Goal: Transaction & Acquisition: Purchase product/service

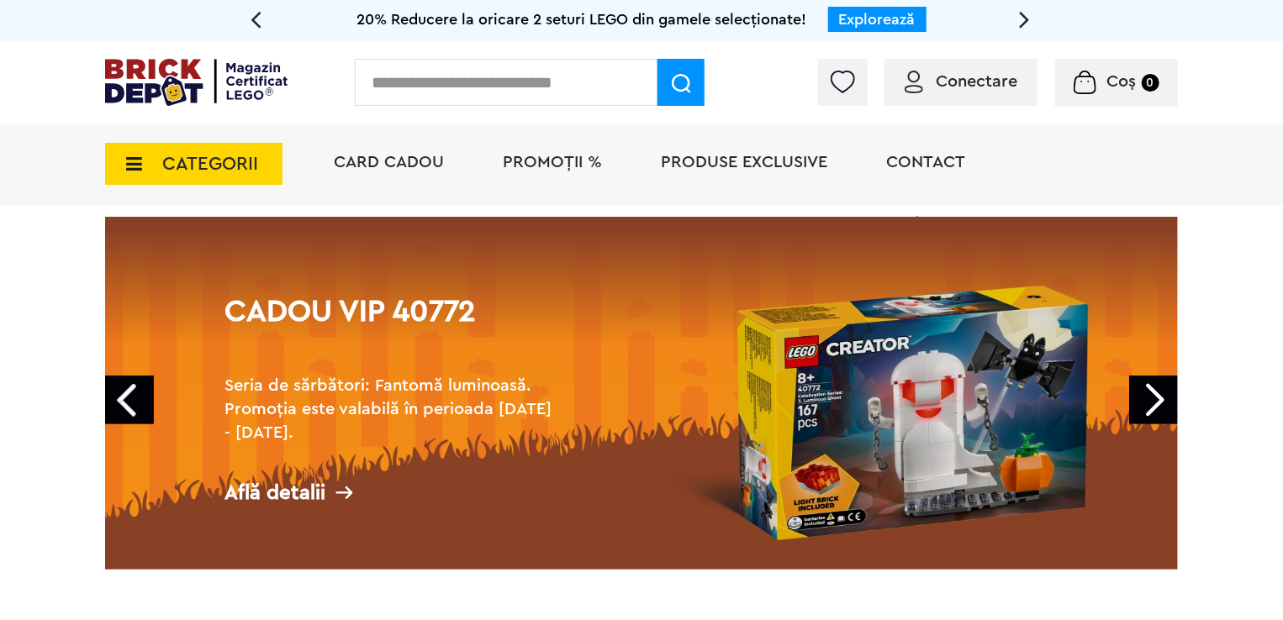
click at [1178, 389] on link "Next" at bounding box center [1153, 400] width 49 height 49
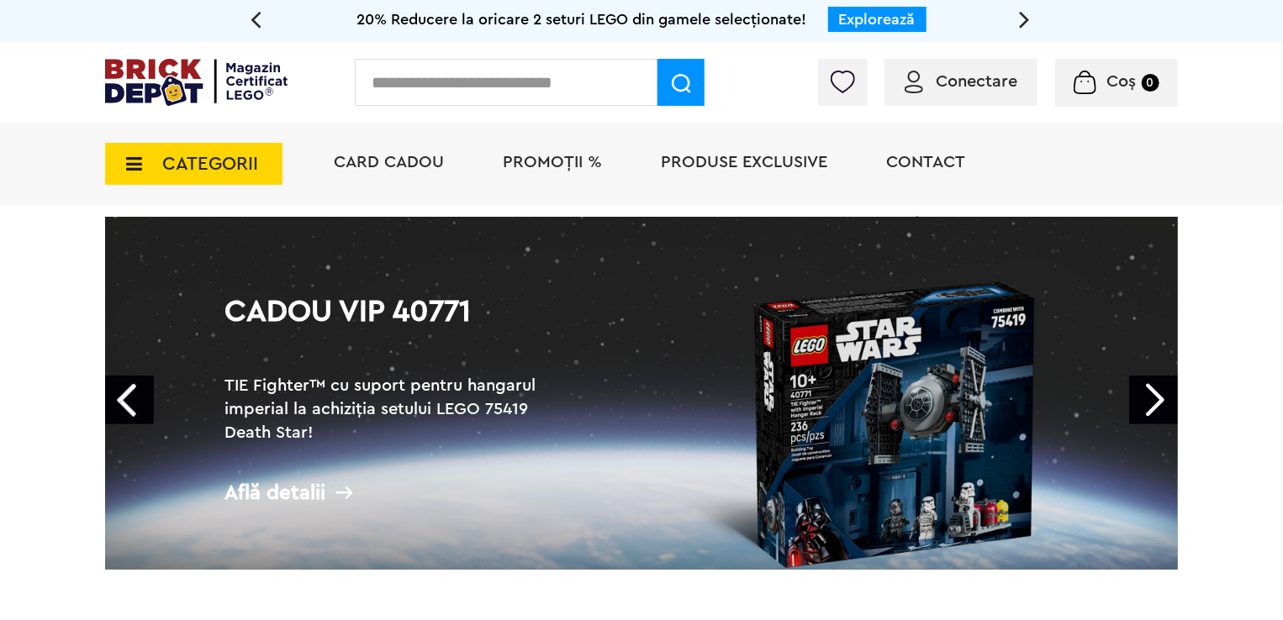
click at [1162, 404] on link "Next" at bounding box center [1153, 400] width 49 height 49
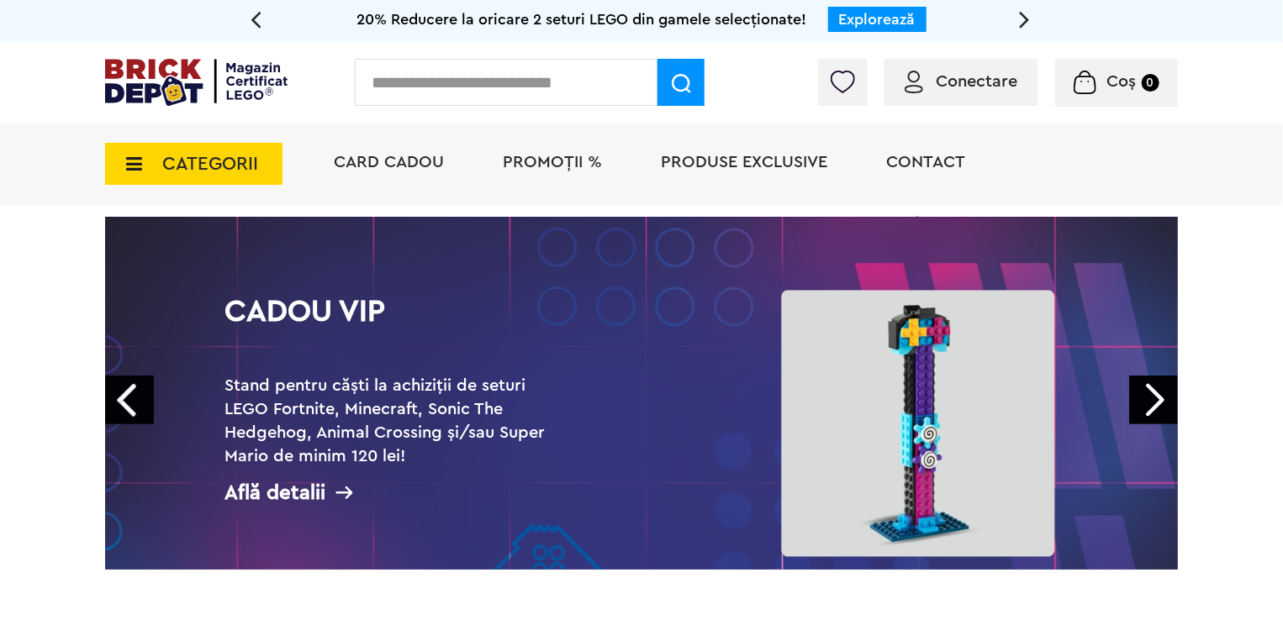
click at [1162, 404] on link "Next" at bounding box center [1153, 400] width 49 height 49
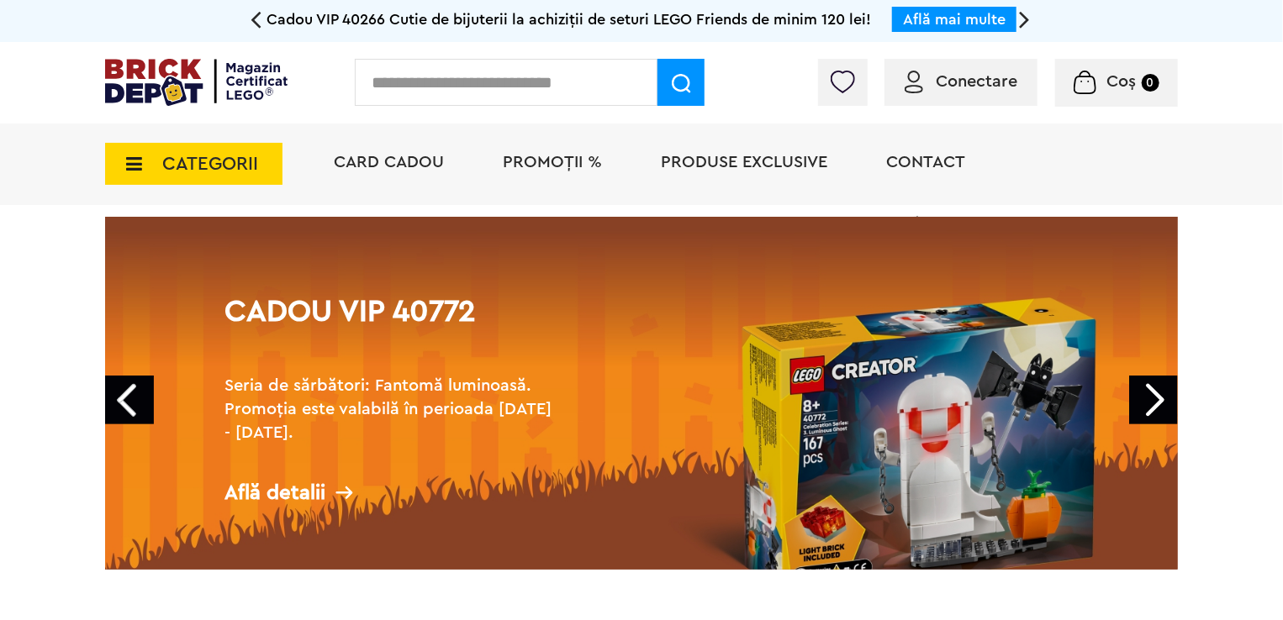
click at [256, 20] on icon at bounding box center [255, 18] width 11 height 29
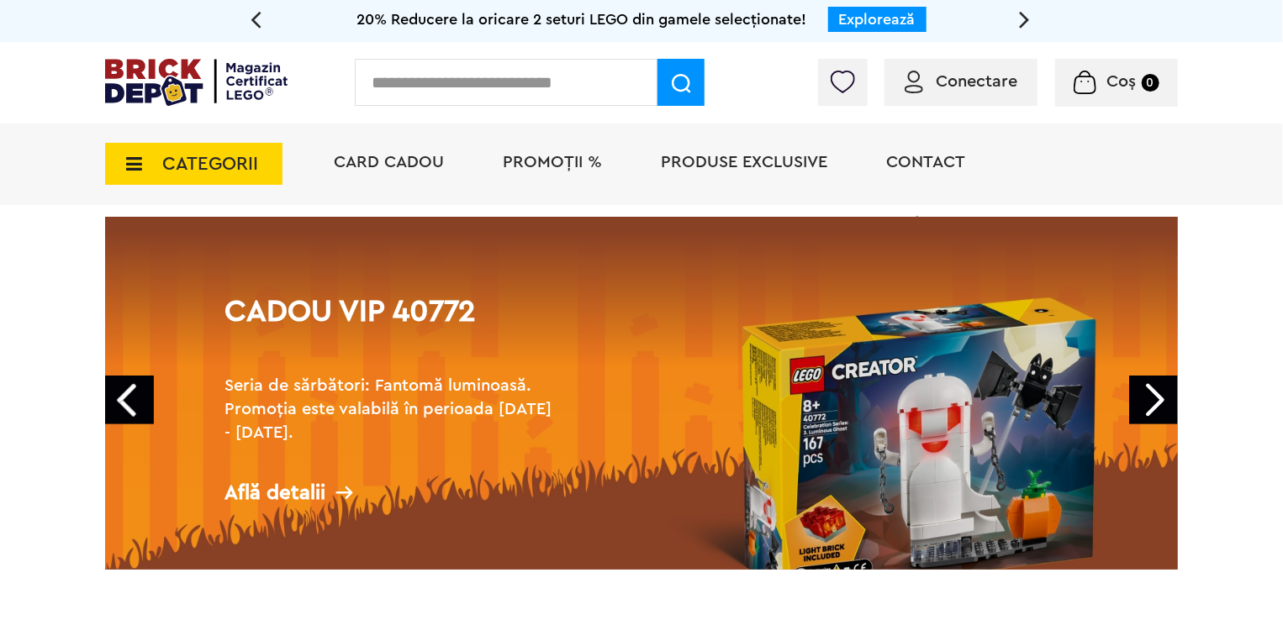
click at [548, 157] on span "PROMOȚII %" at bounding box center [552, 162] width 99 height 17
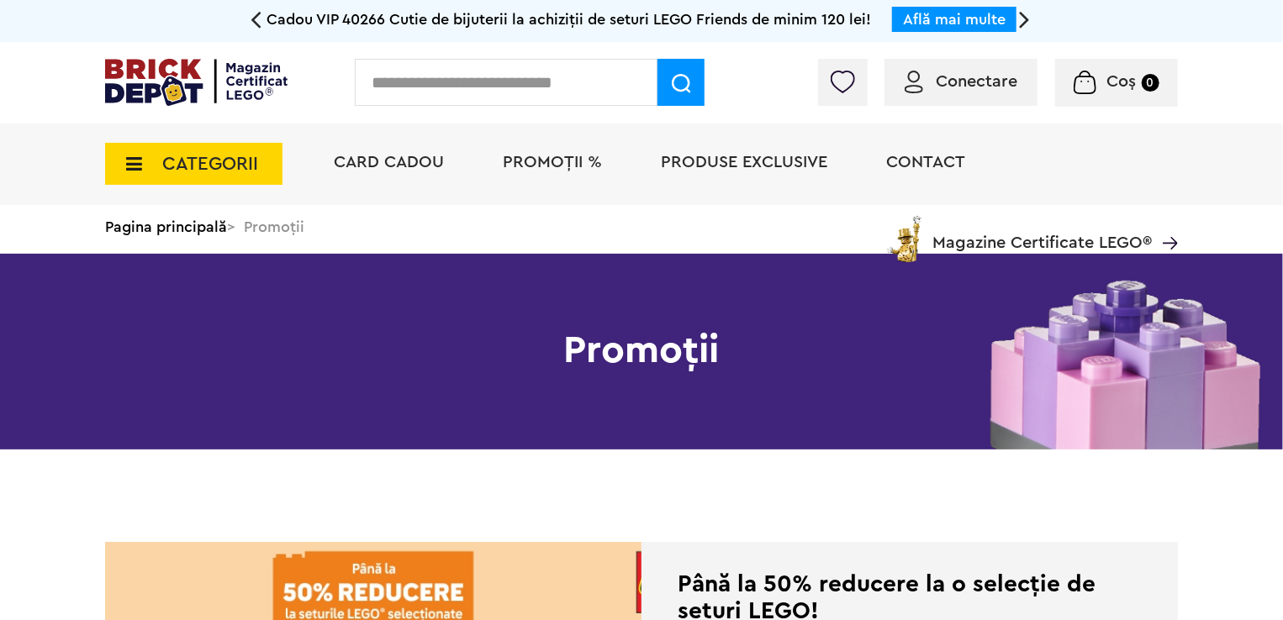
scroll to position [542, 0]
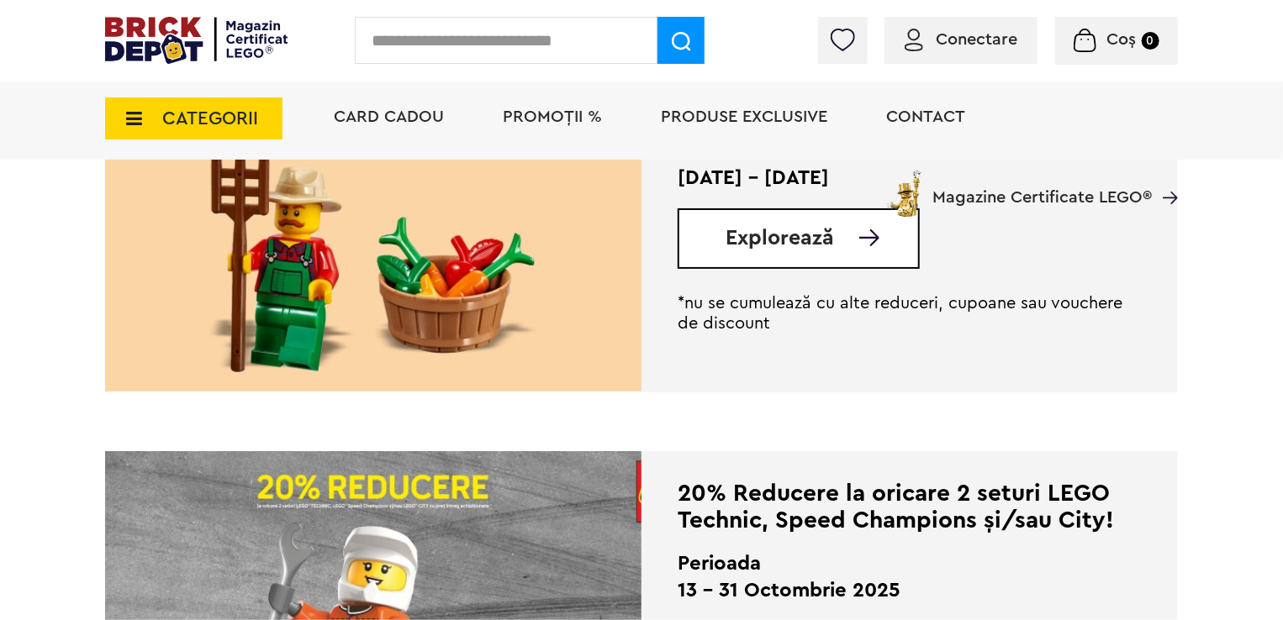
click at [814, 238] on span "Explorează" at bounding box center [779, 238] width 108 height 21
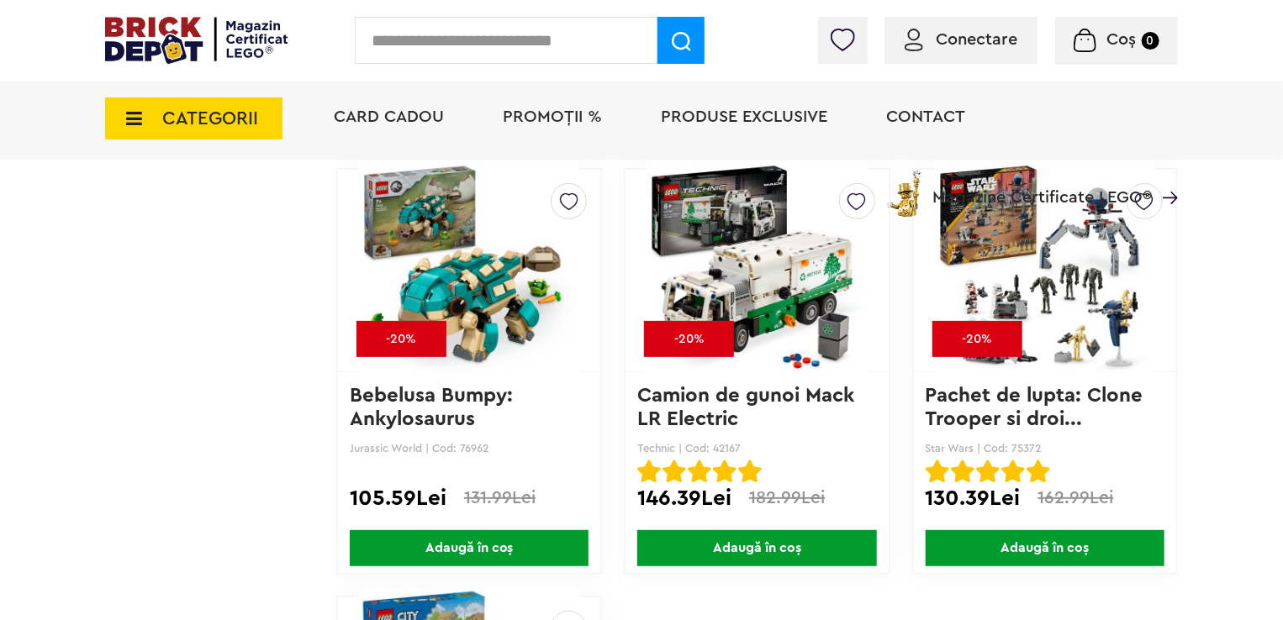
scroll to position [6464, 0]
